Goal: Transaction & Acquisition: Book appointment/travel/reservation

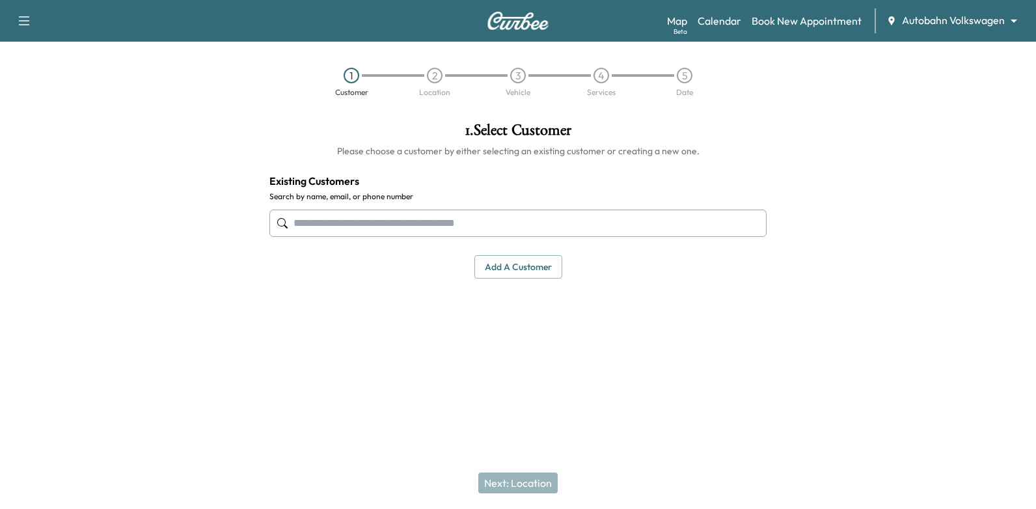
click at [628, 232] on input "text" at bounding box center [517, 222] width 497 height 27
click at [733, 222] on input "text" at bounding box center [517, 222] width 497 height 27
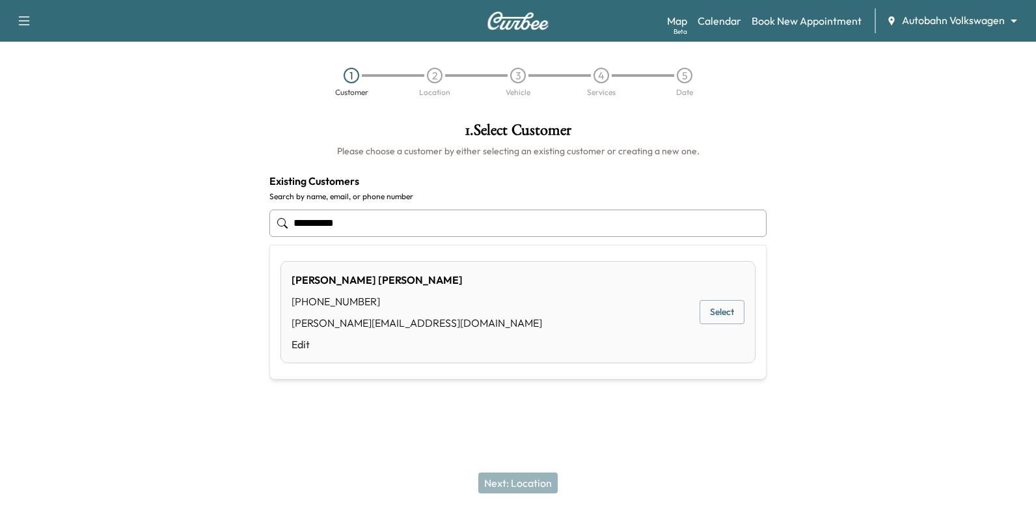
click at [727, 304] on button "Select" at bounding box center [721, 312] width 45 height 24
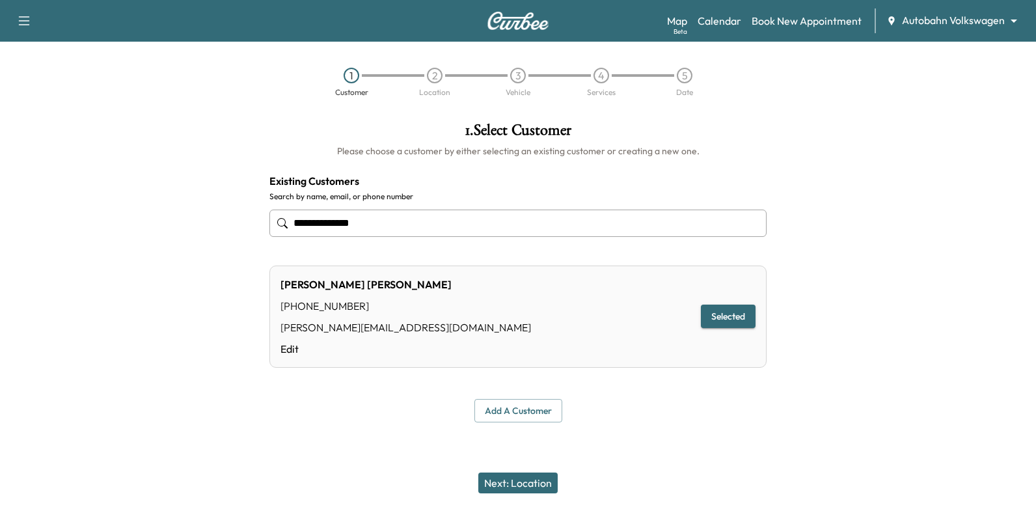
type input "**********"
click at [528, 483] on button "Next: Location" at bounding box center [517, 482] width 79 height 21
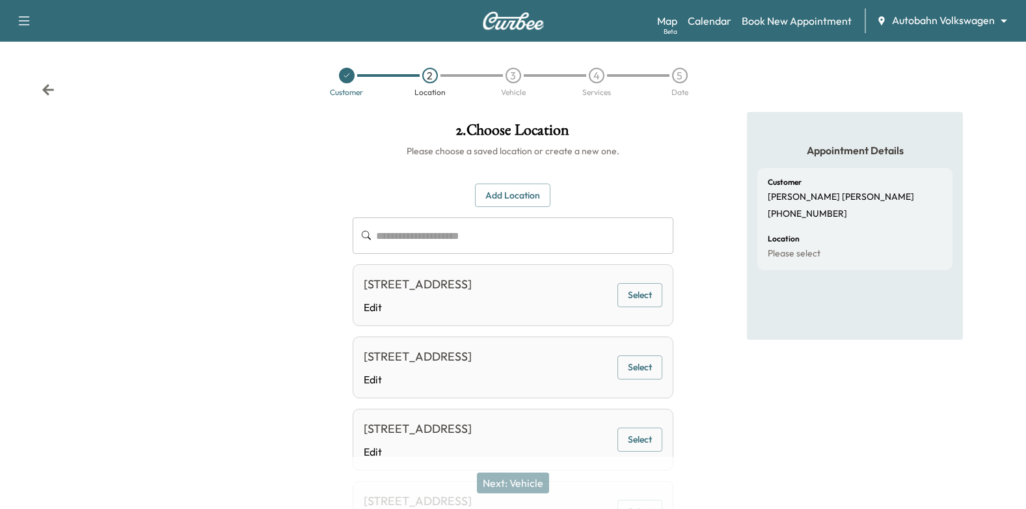
click at [319, 129] on div at bounding box center [171, 345] width 342 height 467
click at [346, 80] on div at bounding box center [347, 76] width 16 height 16
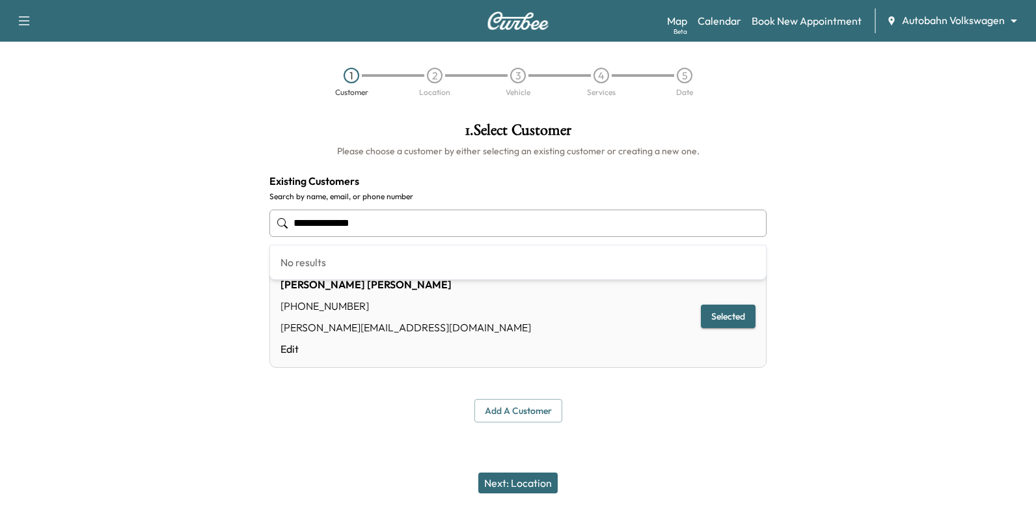
click at [524, 218] on input "**********" at bounding box center [517, 222] width 497 height 27
click at [523, 218] on input "**********" at bounding box center [517, 222] width 497 height 27
click at [576, 210] on input "text" at bounding box center [517, 222] width 497 height 27
click at [578, 222] on input "text" at bounding box center [517, 222] width 497 height 27
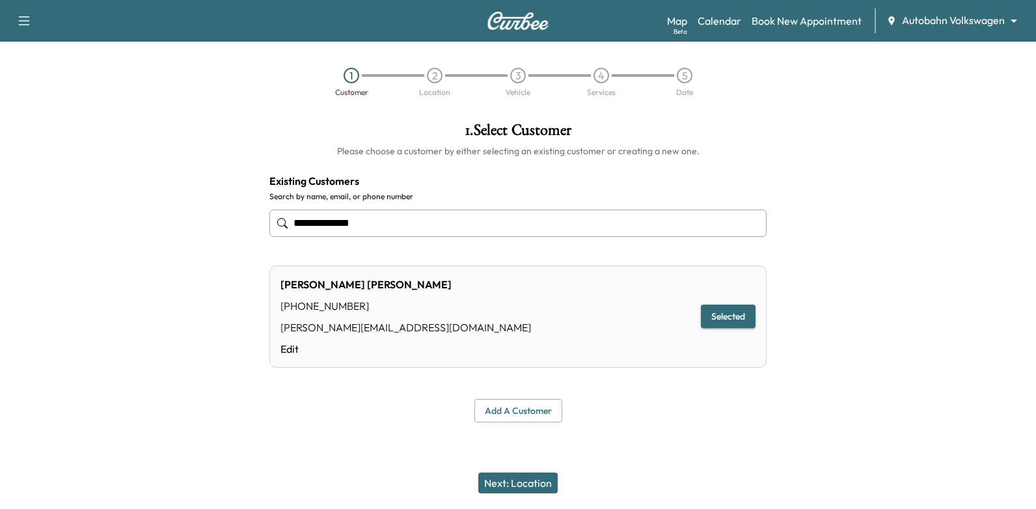
click at [484, 231] on input "**********" at bounding box center [517, 222] width 497 height 27
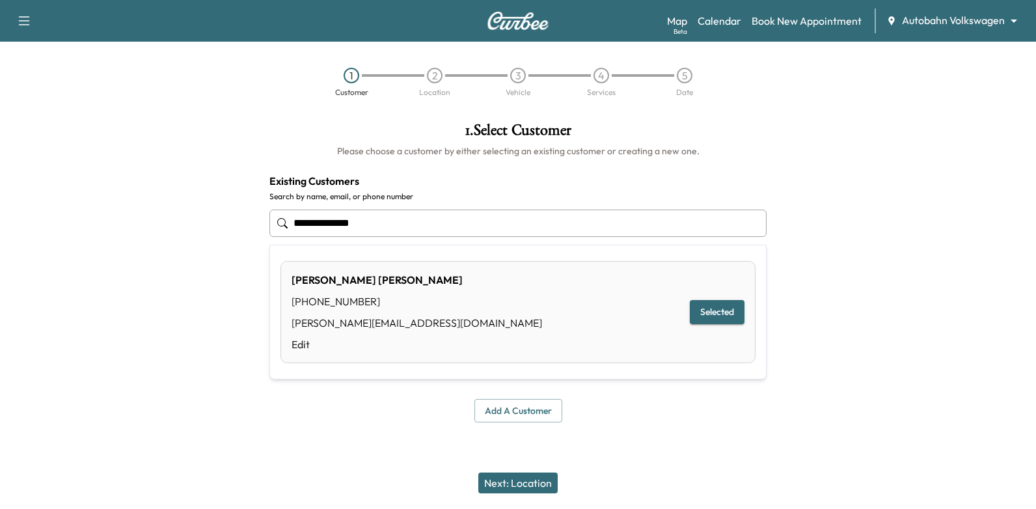
click at [484, 231] on input "**********" at bounding box center [517, 222] width 497 height 27
click at [731, 308] on button "Select" at bounding box center [721, 312] width 45 height 24
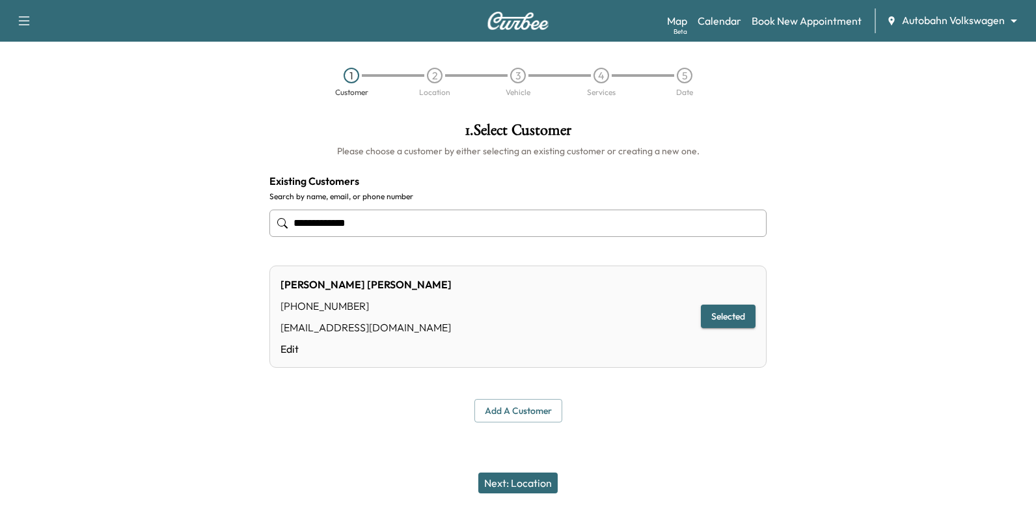
type input "**********"
click at [538, 476] on button "Next: Location" at bounding box center [517, 482] width 79 height 21
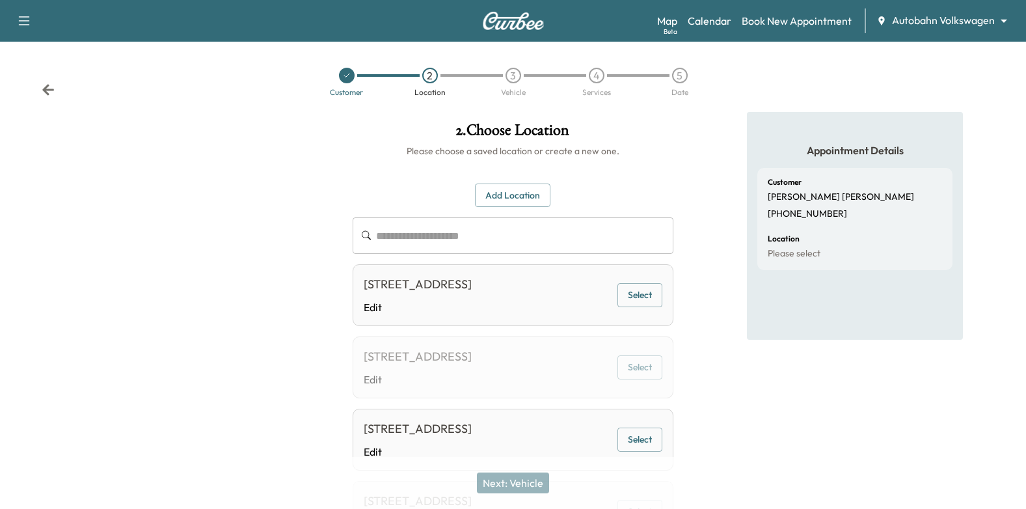
click at [654, 303] on button "Select" at bounding box center [639, 295] width 45 height 24
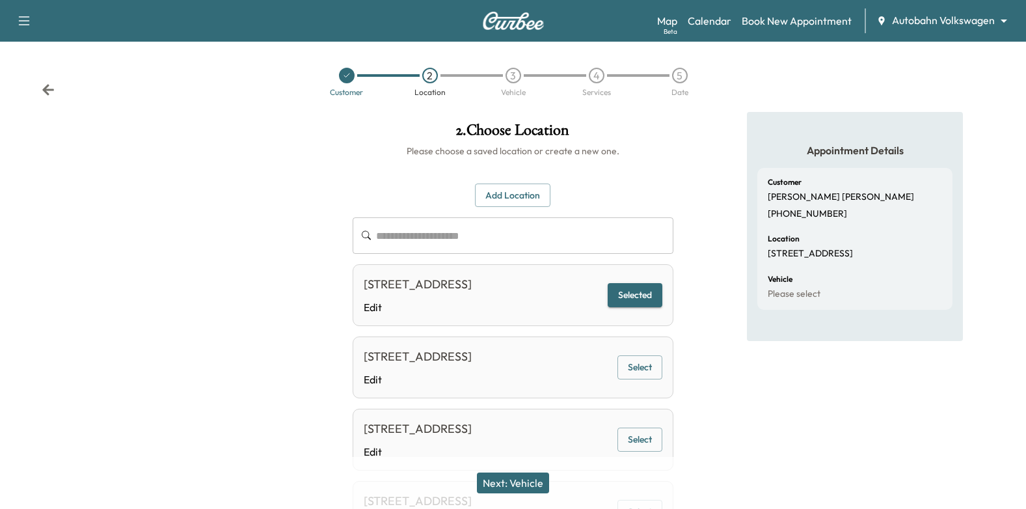
click at [525, 483] on button "Next: Vehicle" at bounding box center [513, 482] width 72 height 21
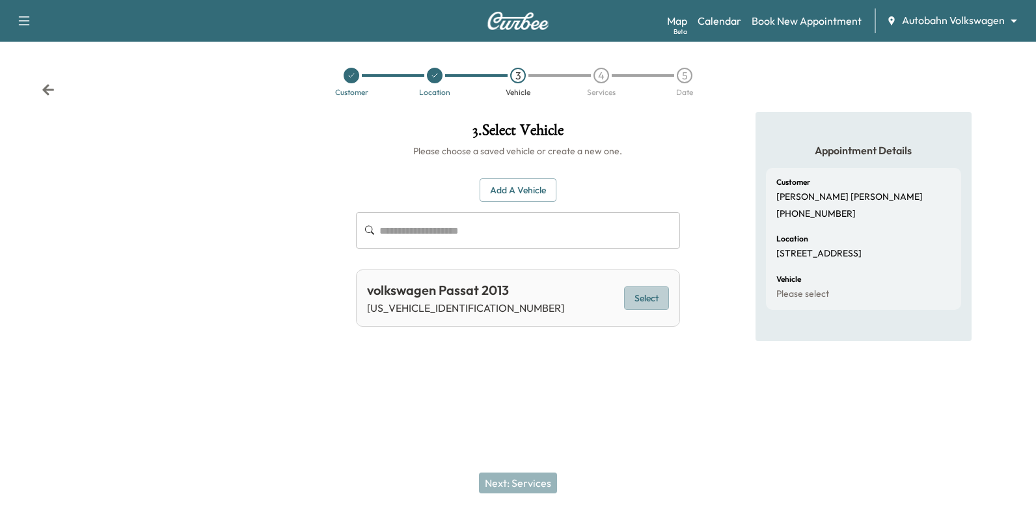
click at [637, 288] on button "Select" at bounding box center [646, 298] width 45 height 24
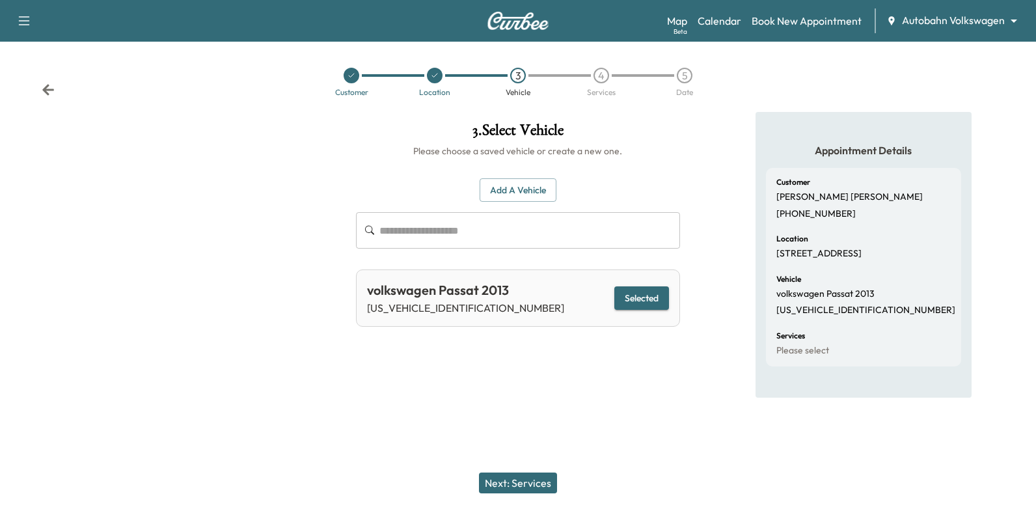
click at [537, 485] on button "Next: Services" at bounding box center [518, 482] width 78 height 21
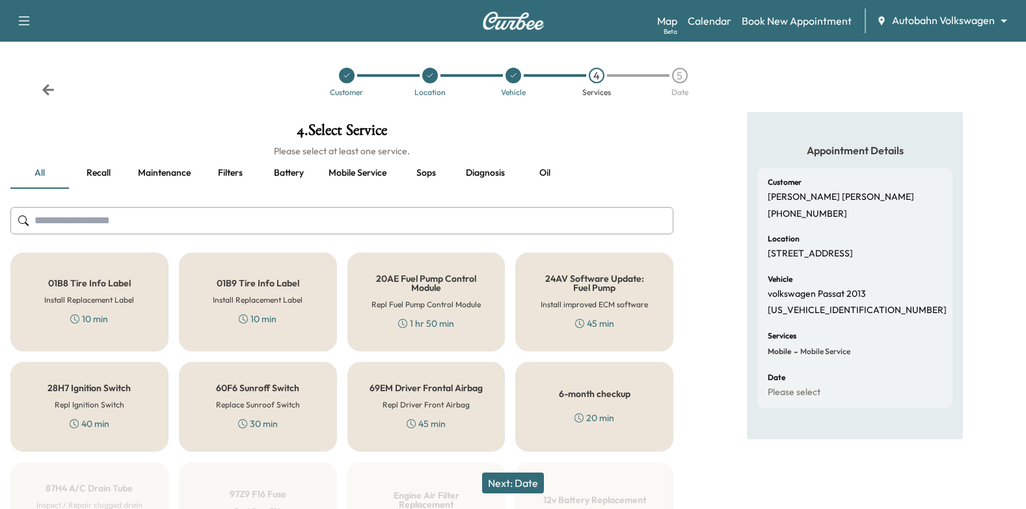
click at [560, 171] on button "Oil" at bounding box center [544, 172] width 59 height 31
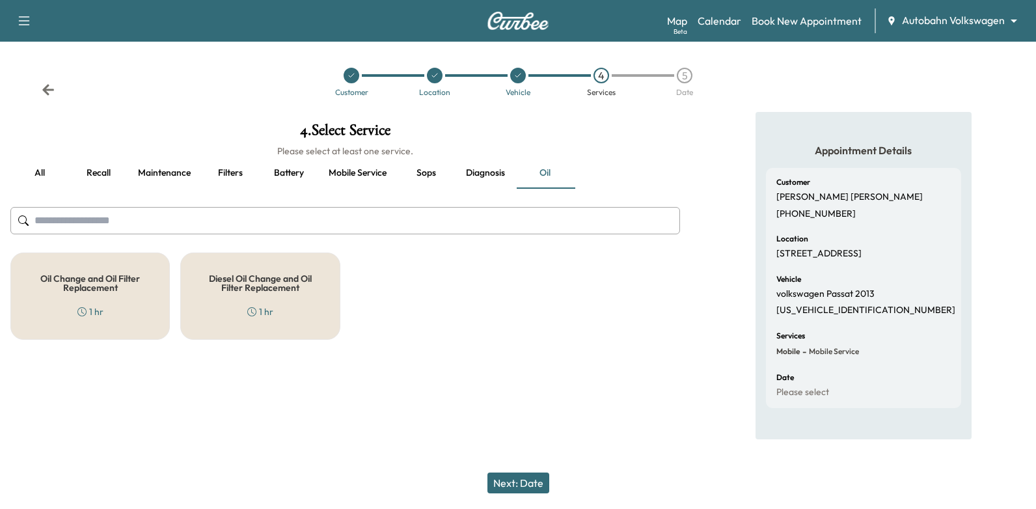
drag, startPoint x: 126, startPoint y: 292, endPoint x: 156, endPoint y: 308, distance: 34.1
click at [127, 292] on div "Oil Change and Oil Filter Replacement 1 hr" at bounding box center [89, 295] width 159 height 87
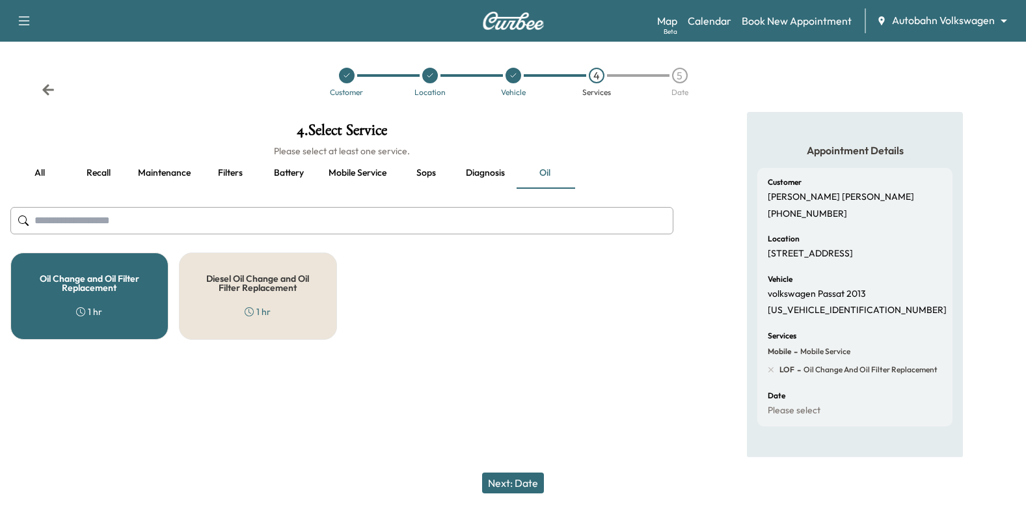
drag, startPoint x: 522, startPoint y: 485, endPoint x: 524, endPoint y: 474, distance: 11.1
click at [522, 483] on button "Next: Date" at bounding box center [513, 482] width 62 height 21
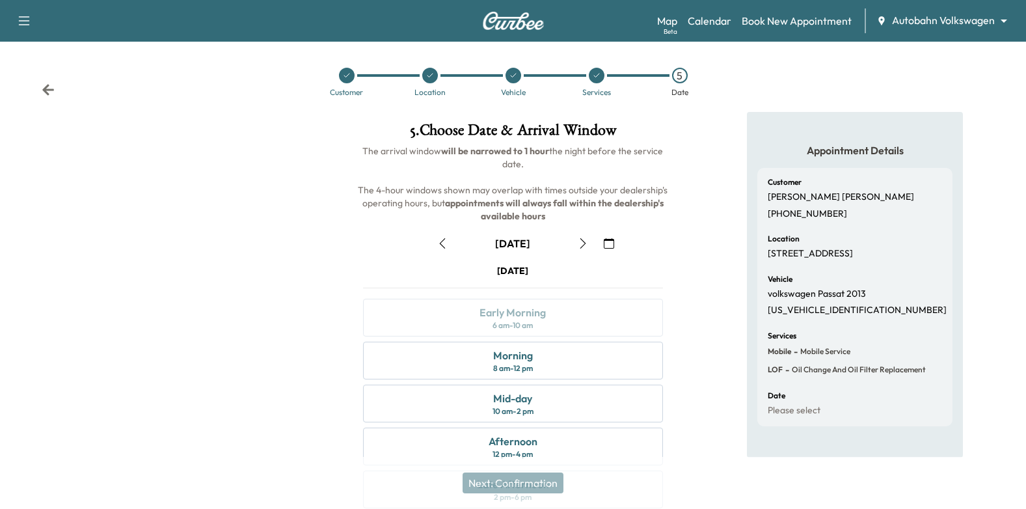
click at [610, 243] on icon "button" at bounding box center [609, 243] width 10 height 10
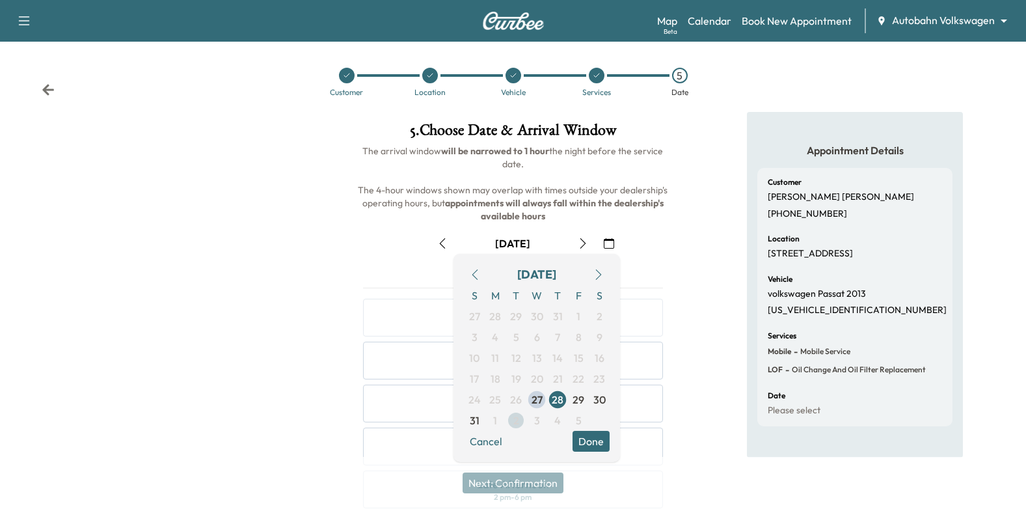
click at [512, 427] on span "2" at bounding box center [515, 420] width 21 height 21
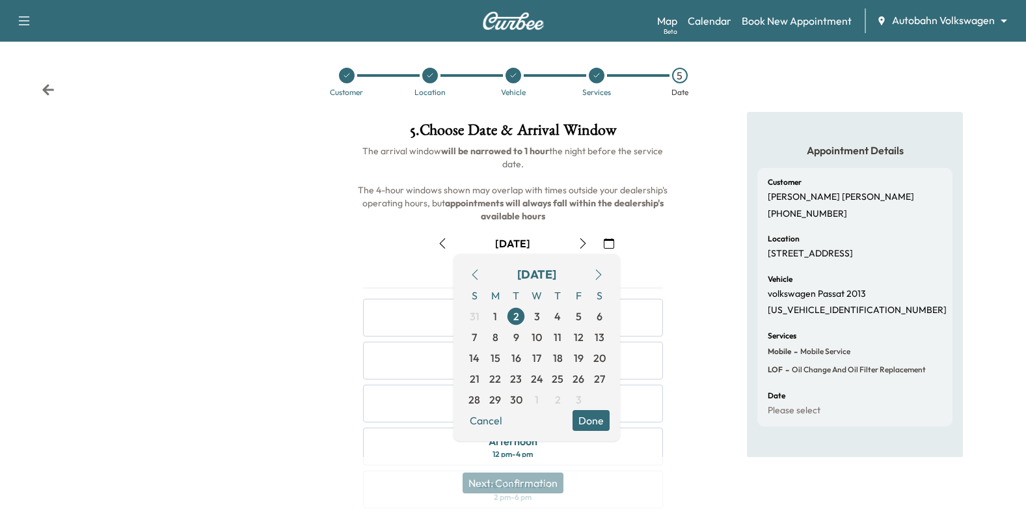
click at [593, 423] on button "Done" at bounding box center [590, 420] width 37 height 21
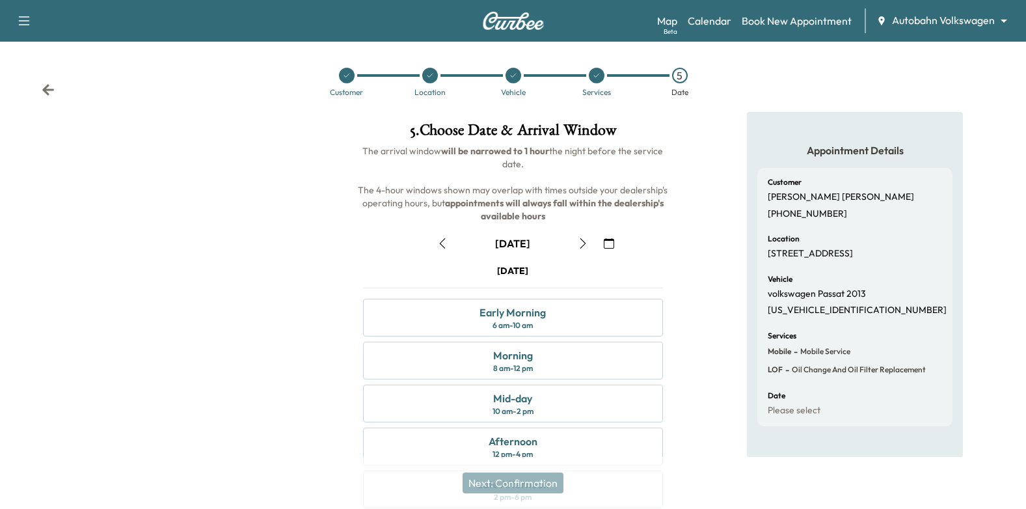
scroll to position [142, 0]
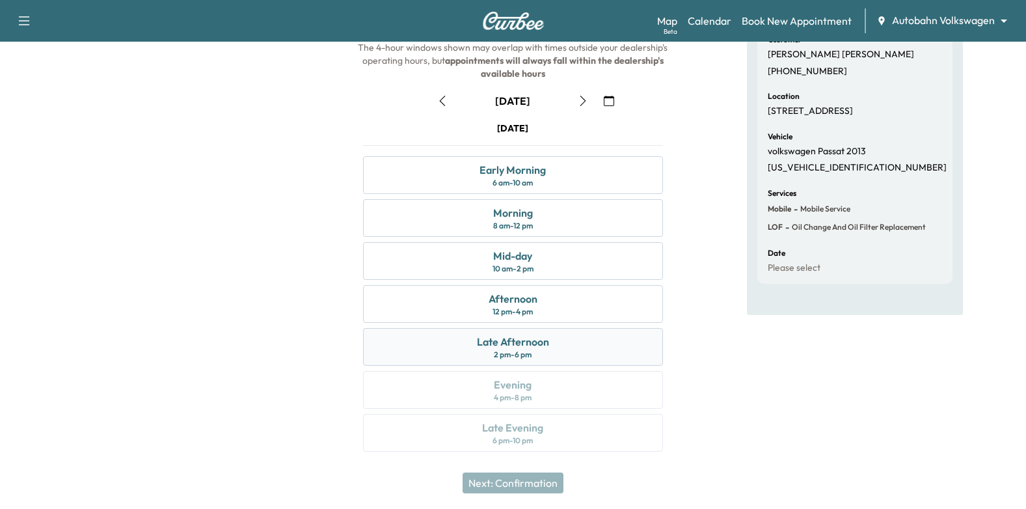
click at [605, 349] on div "Late Afternoon 2 pm - 6 pm" at bounding box center [513, 347] width 301 height 38
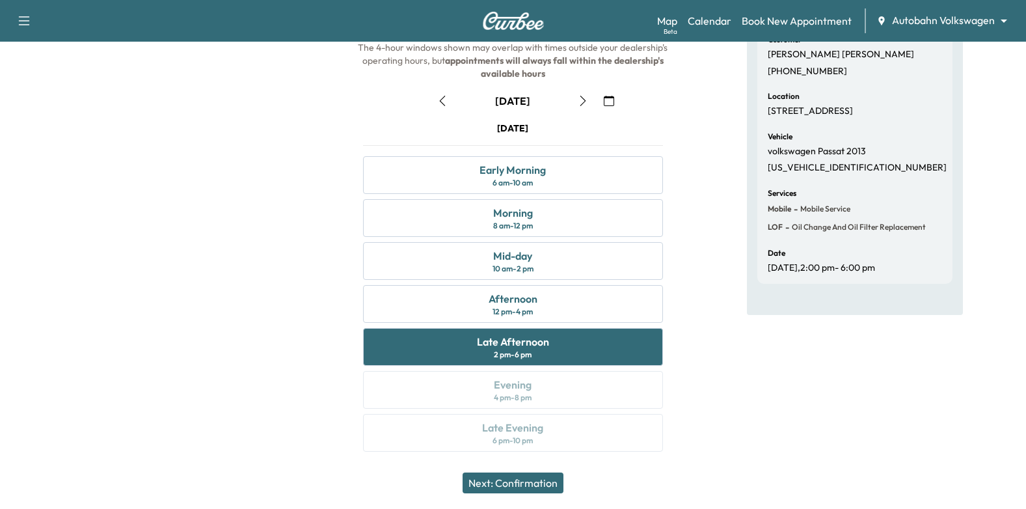
click at [515, 481] on button "Next: Confirmation" at bounding box center [513, 482] width 101 height 21
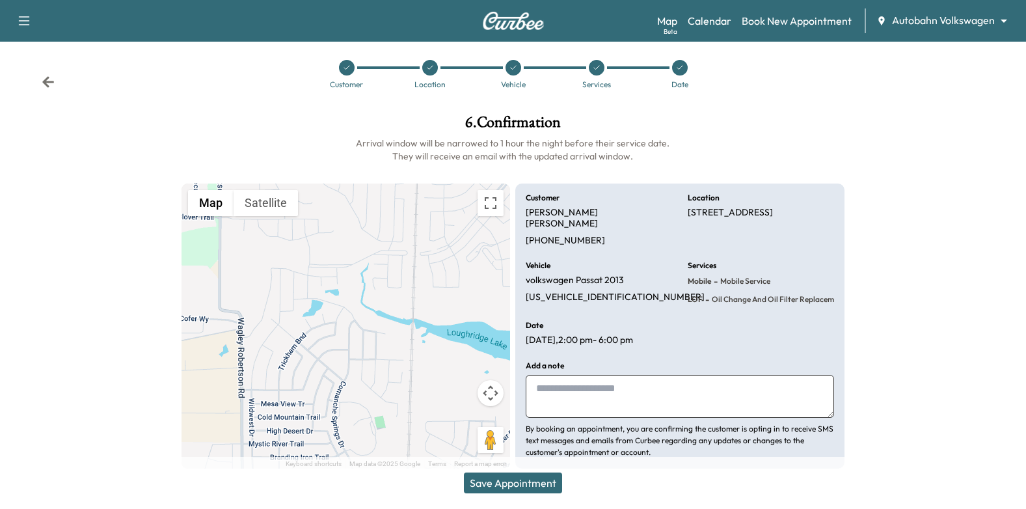
click at [634, 375] on textarea at bounding box center [680, 396] width 308 height 43
click at [562, 392] on textarea "**********" at bounding box center [680, 396] width 308 height 43
click at [665, 387] on textarea "**********" at bounding box center [680, 396] width 308 height 43
type textarea "**********"
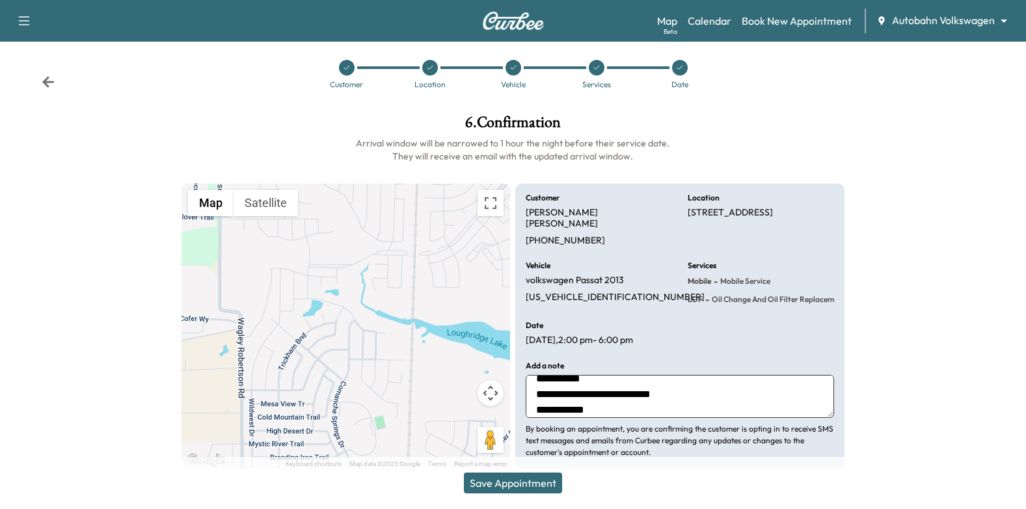
click at [528, 479] on button "Save Appointment" at bounding box center [513, 482] width 98 height 21
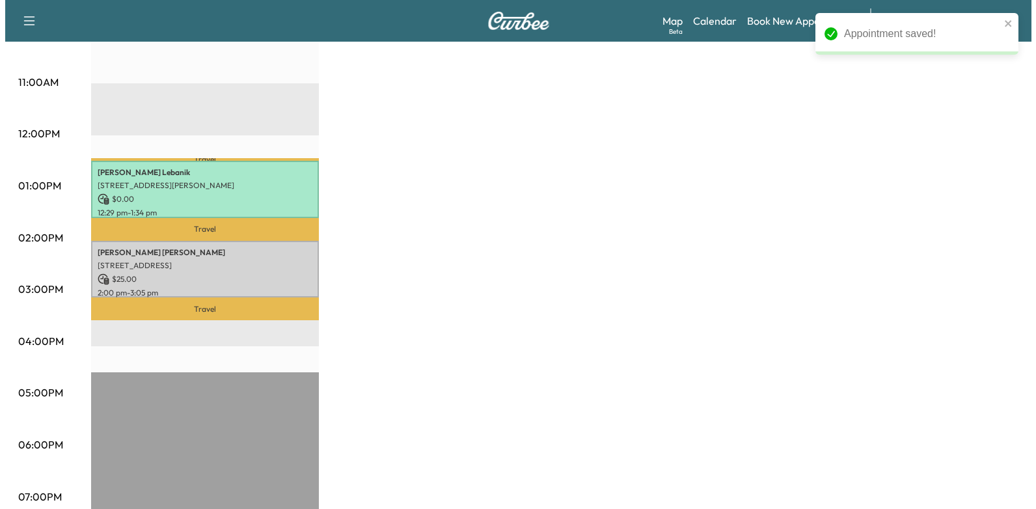
scroll to position [390, 0]
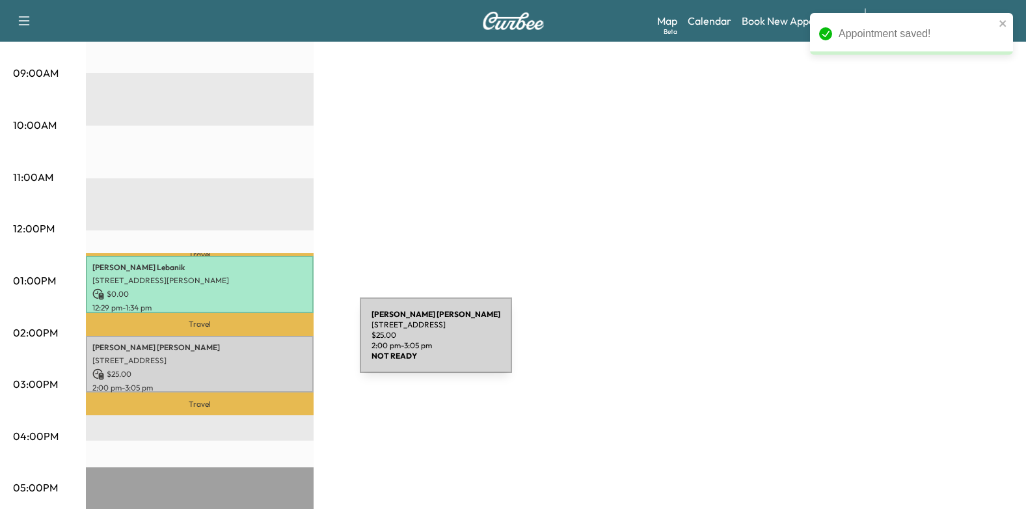
click at [262, 343] on p "[PERSON_NAME]" at bounding box center [199, 347] width 215 height 10
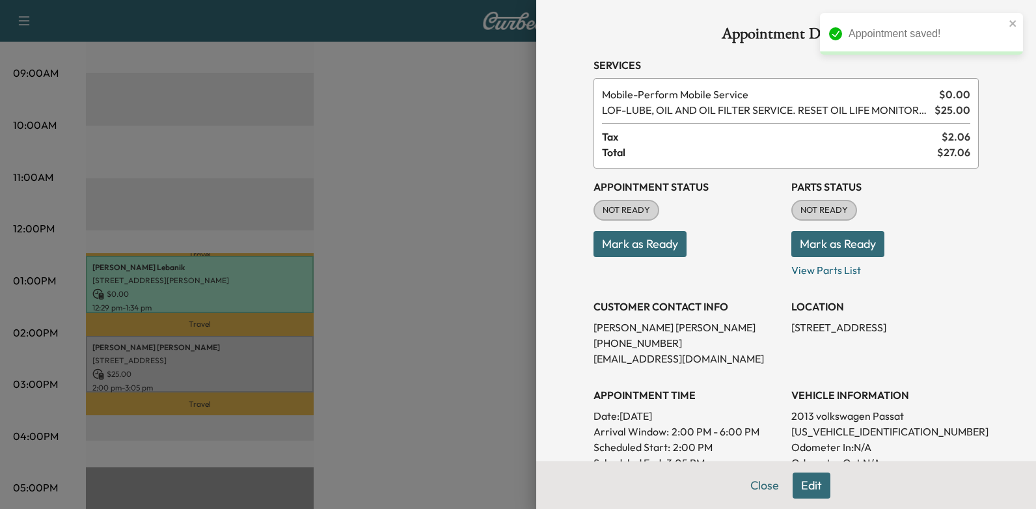
click at [641, 238] on button "Mark as Ready" at bounding box center [639, 244] width 93 height 26
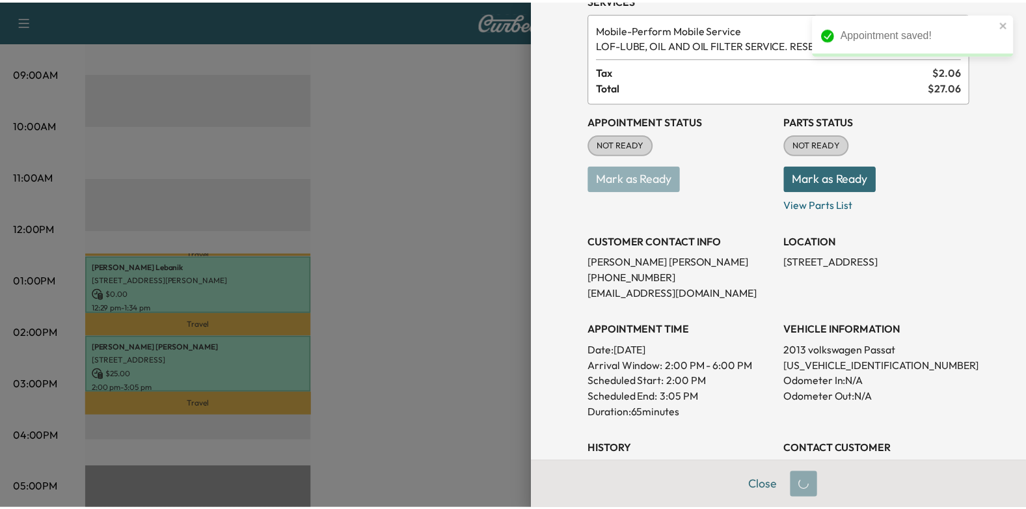
scroll to position [65, 0]
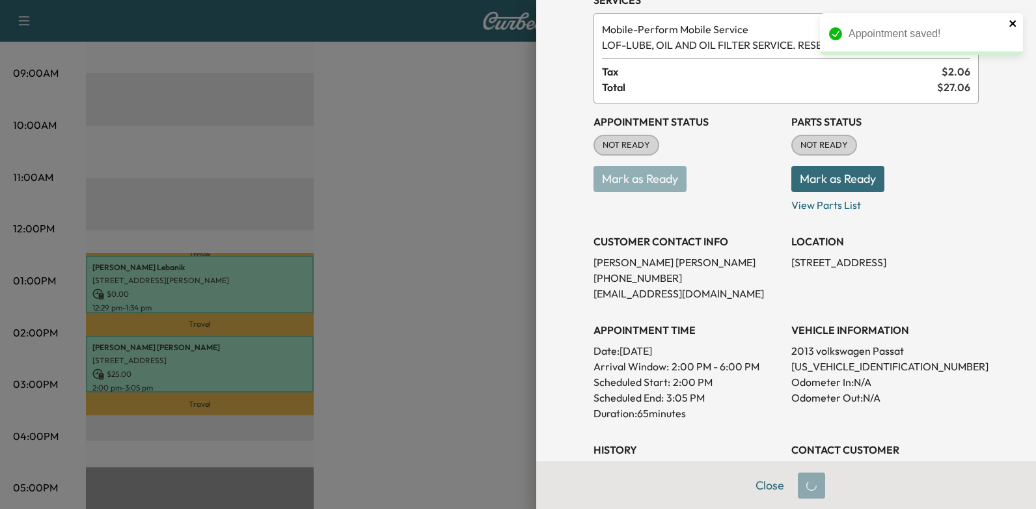
click at [1013, 23] on icon "close" at bounding box center [1012, 23] width 7 height 7
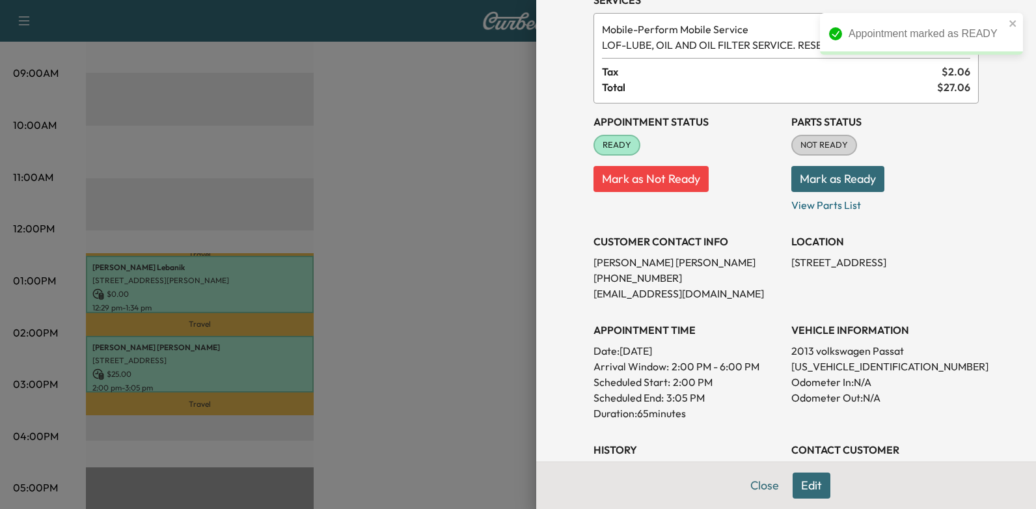
drag, startPoint x: 1012, startPoint y: 24, endPoint x: 976, endPoint y: 163, distance: 143.7
click at [1012, 24] on icon "close" at bounding box center [1012, 23] width 7 height 7
click at [425, 167] on div at bounding box center [518, 254] width 1036 height 509
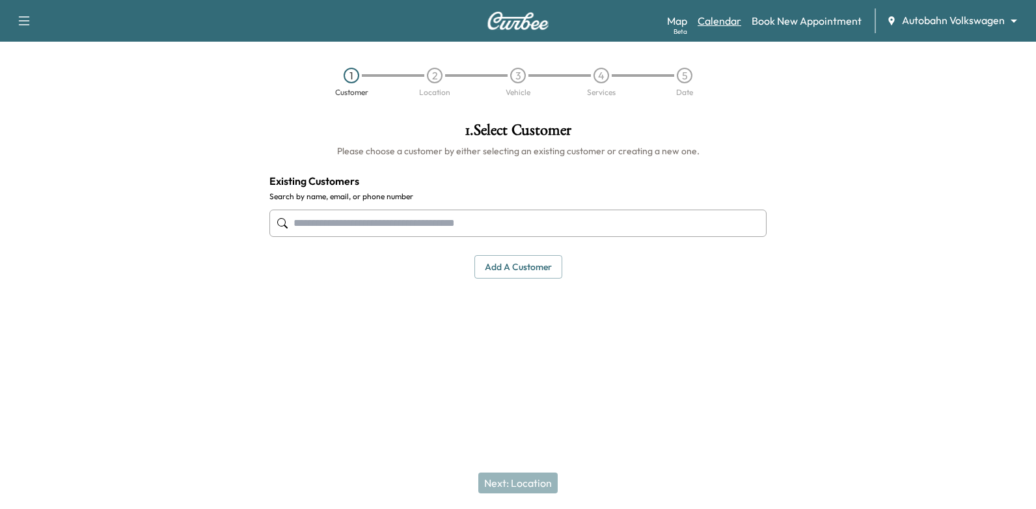
click at [728, 23] on link "Calendar" at bounding box center [719, 21] width 44 height 16
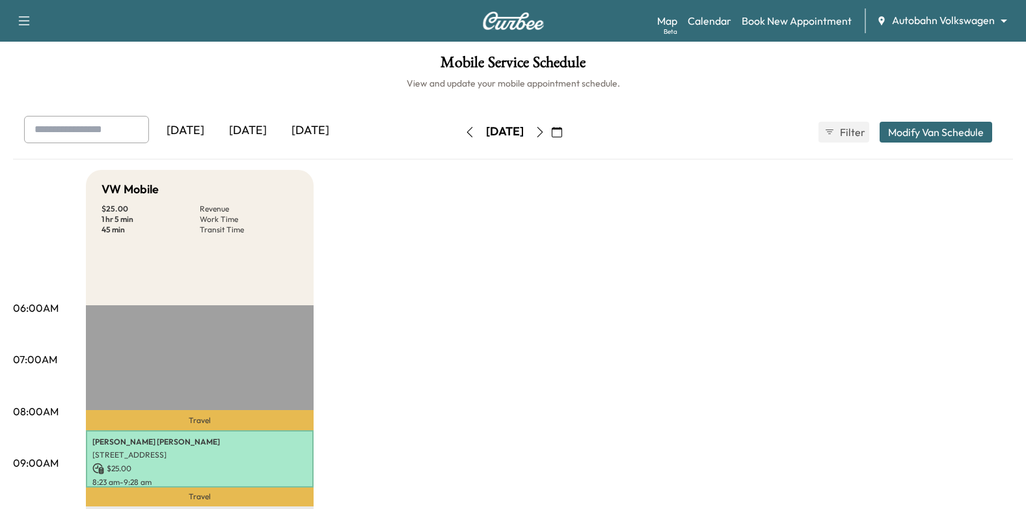
click at [545, 135] on icon "button" at bounding box center [540, 132] width 10 height 10
drag, startPoint x: 572, startPoint y: 128, endPoint x: 576, endPoint y: 148, distance: 19.9
click at [545, 128] on icon "button" at bounding box center [540, 132] width 10 height 10
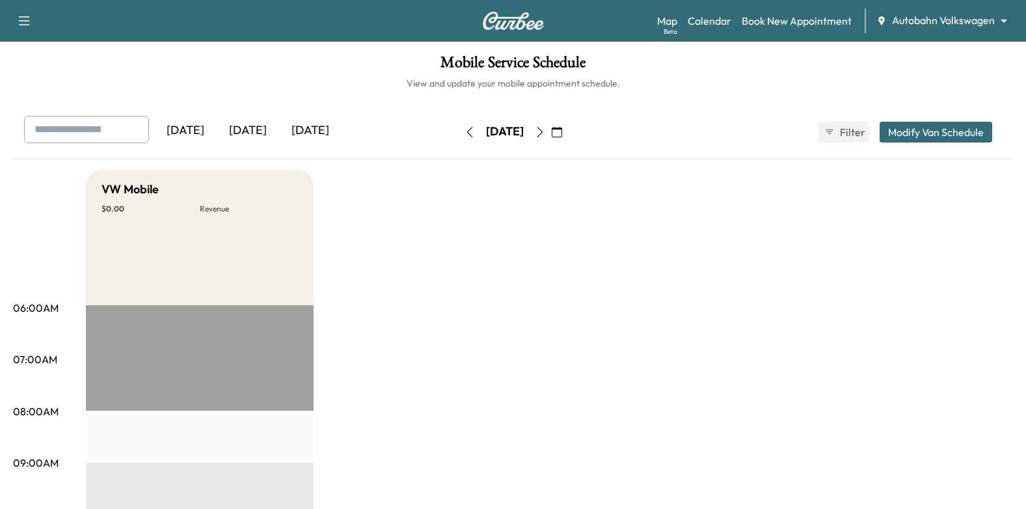
click at [562, 133] on icon "button" at bounding box center [557, 132] width 10 height 10
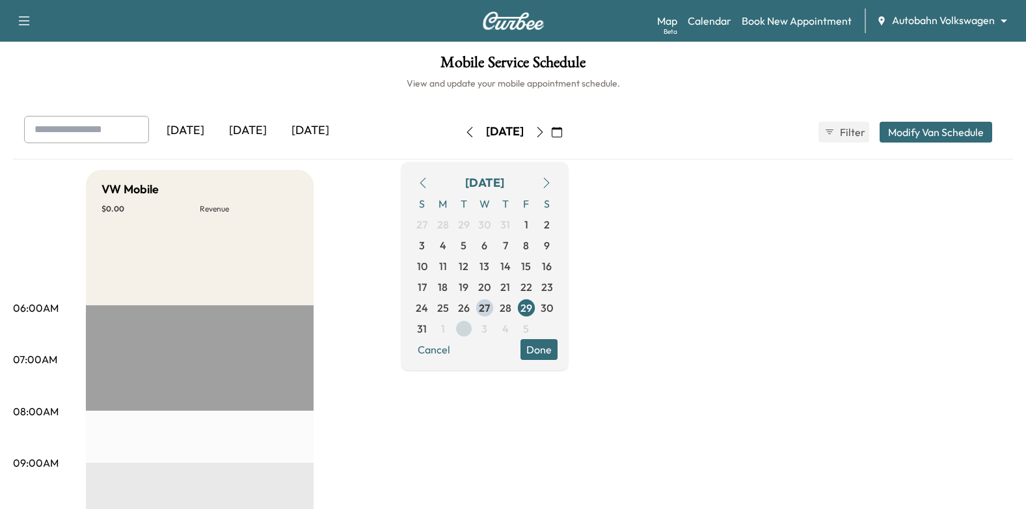
click at [474, 329] on span "2" at bounding box center [463, 328] width 21 height 21
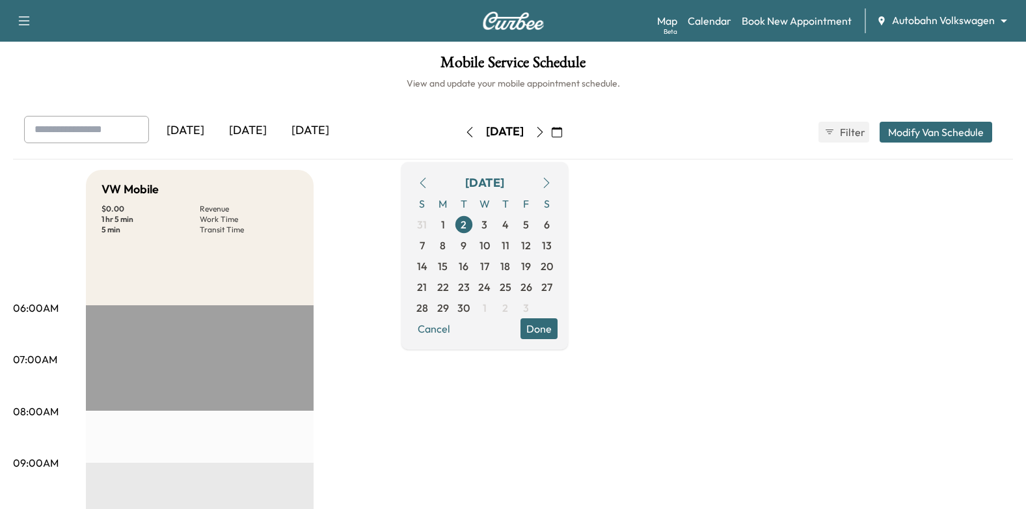
click at [558, 332] on button "Done" at bounding box center [538, 328] width 37 height 21
